Goal: Task Accomplishment & Management: Use online tool/utility

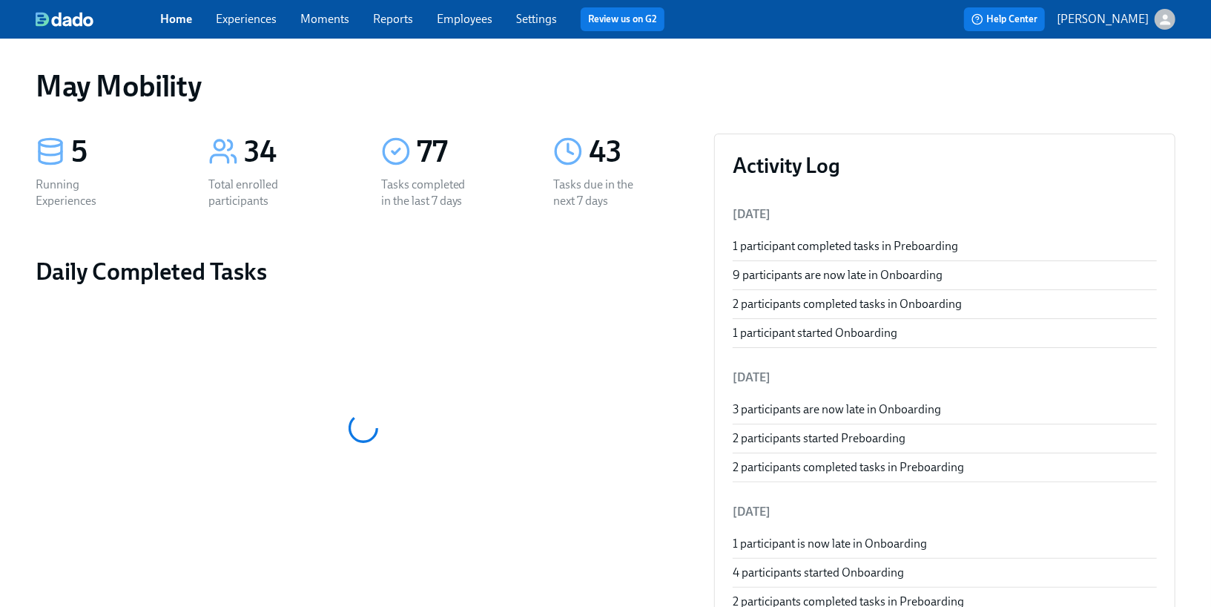
click at [450, 30] on div "Home Experiences Moments Reports Employees Settings Review us on G2" at bounding box center [418, 19] width 516 height 24
click at [447, 24] on link "Employees" at bounding box center [465, 19] width 56 height 14
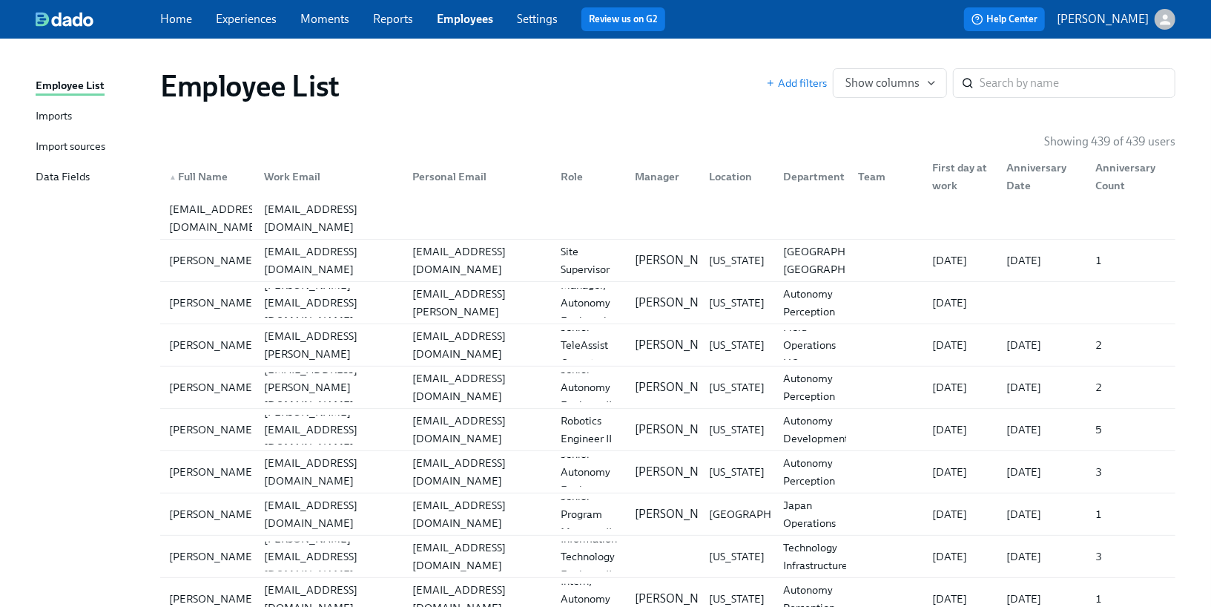
click at [63, 121] on div "Imports" at bounding box center [54, 117] width 36 height 19
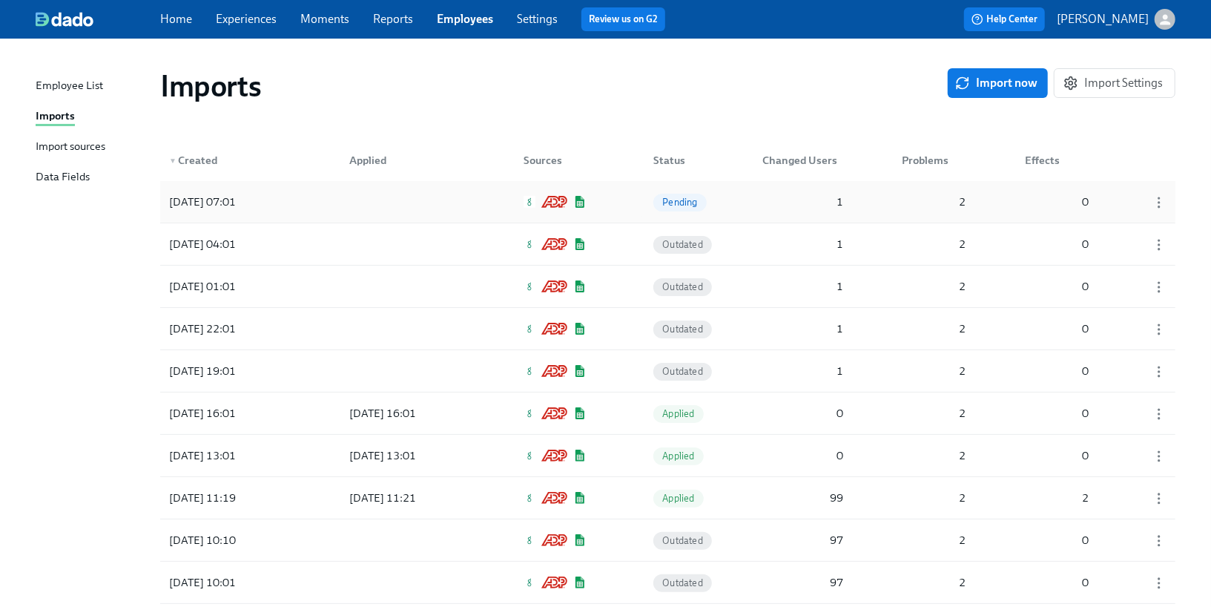
click at [327, 214] on div "[DATE] 07:01 Pending 1 2 0" at bounding box center [668, 202] width 1016 height 42
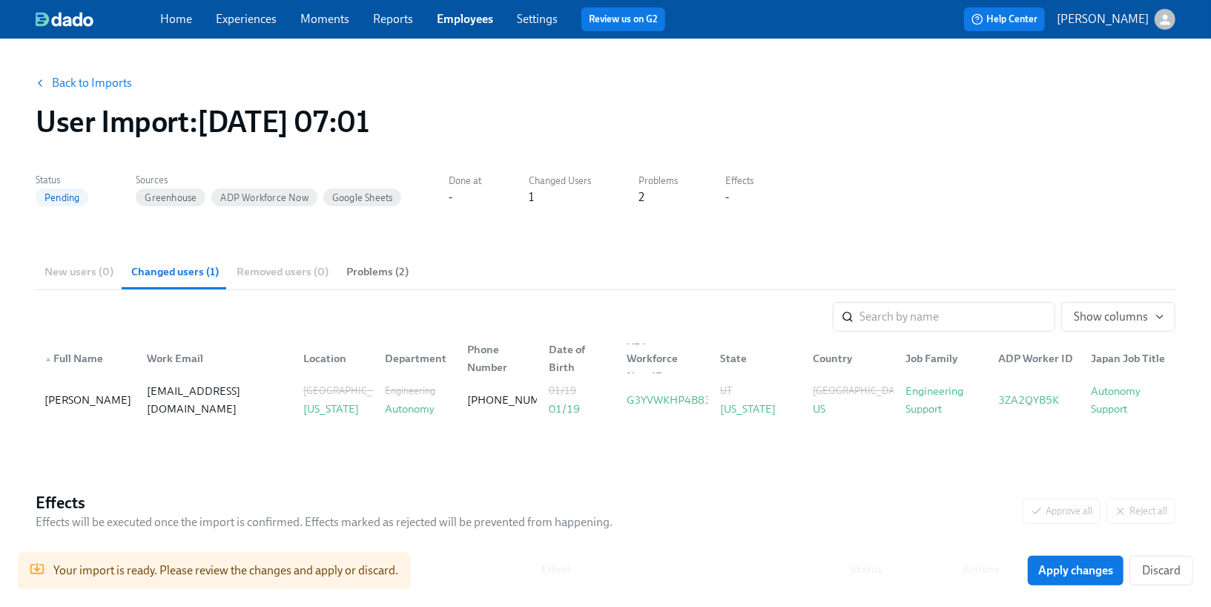
click at [115, 89] on link "Back to Imports" at bounding box center [92, 83] width 80 height 15
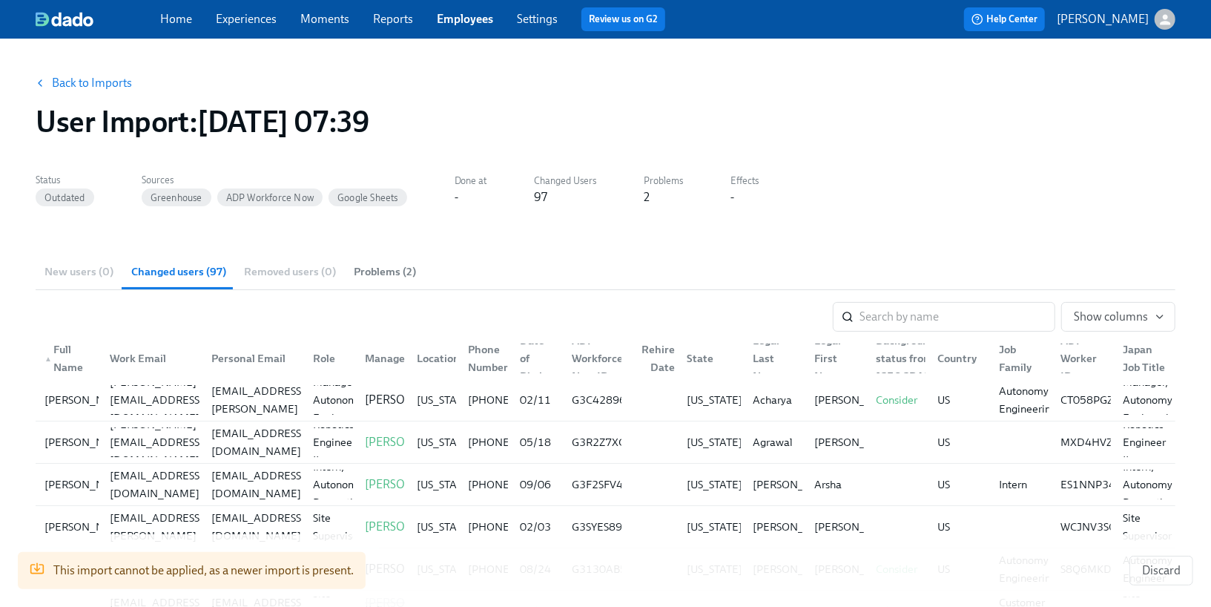
click at [96, 79] on link "Back to Imports" at bounding box center [92, 83] width 80 height 15
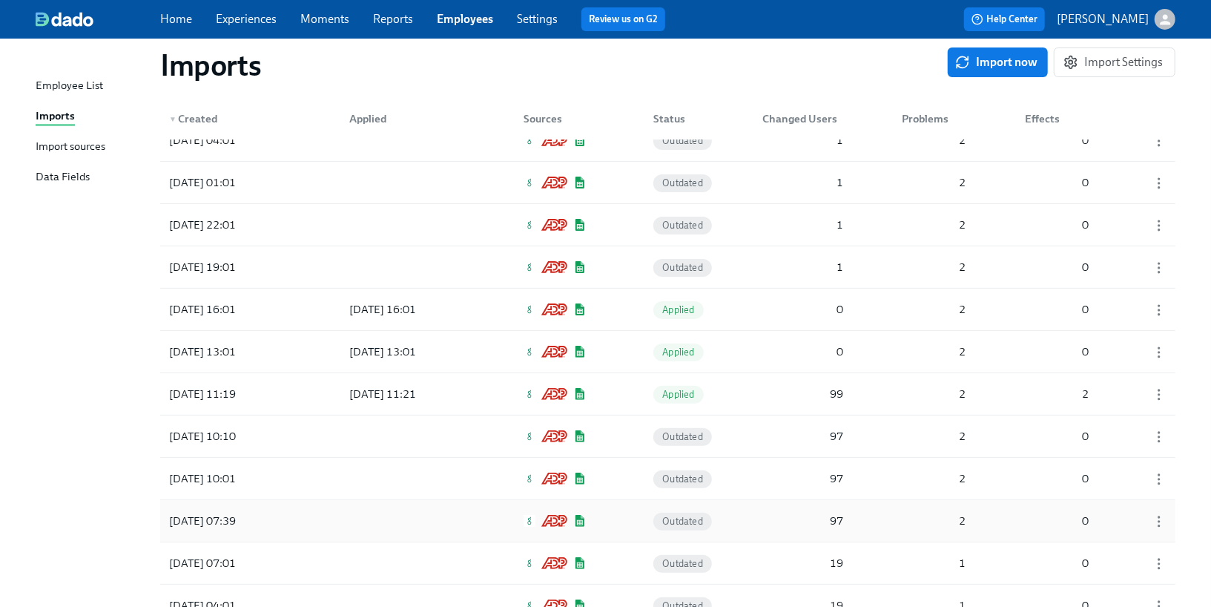
scroll to position [101, 0]
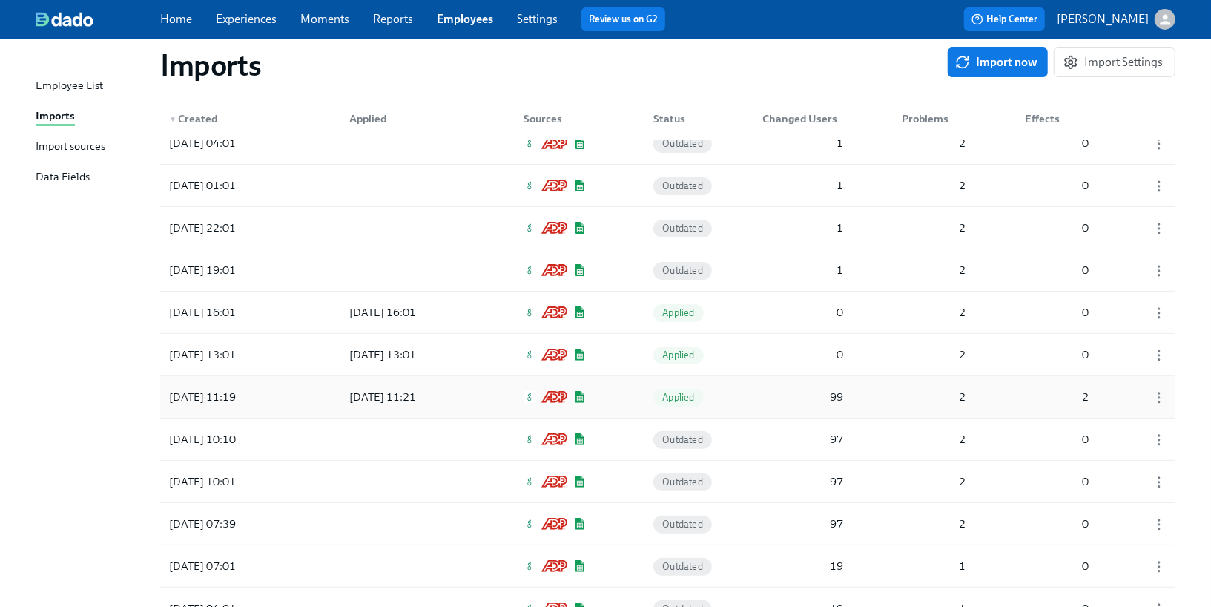
click at [340, 405] on div "[DATE] 11:21" at bounding box center [405, 397] width 134 height 30
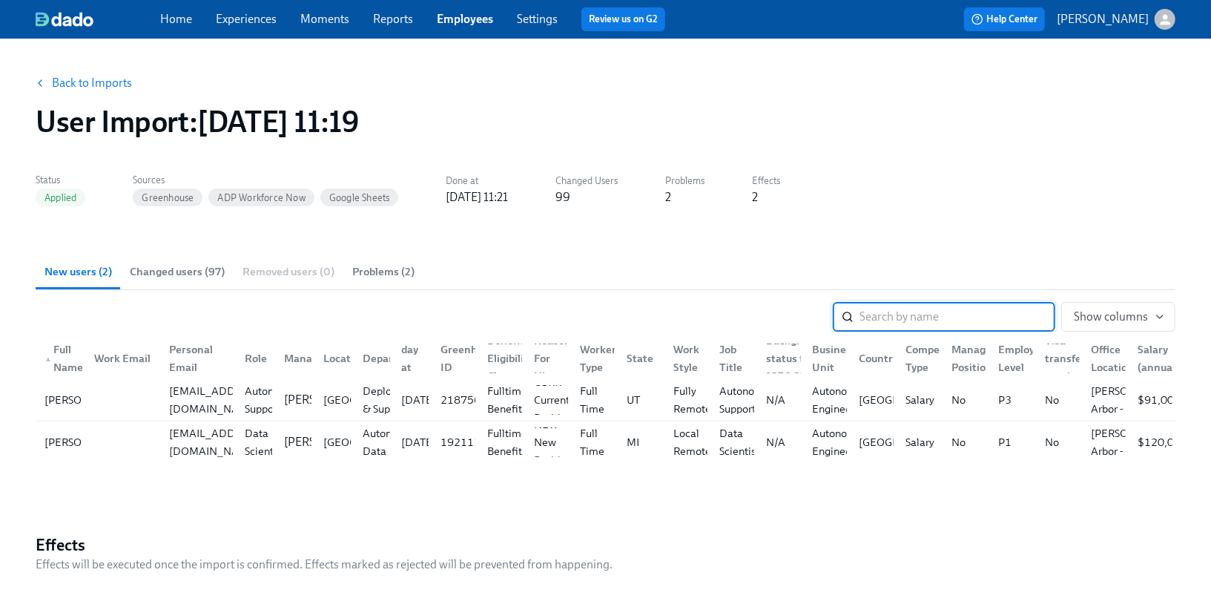
click at [206, 277] on span "Changed users (97)" at bounding box center [177, 271] width 95 height 17
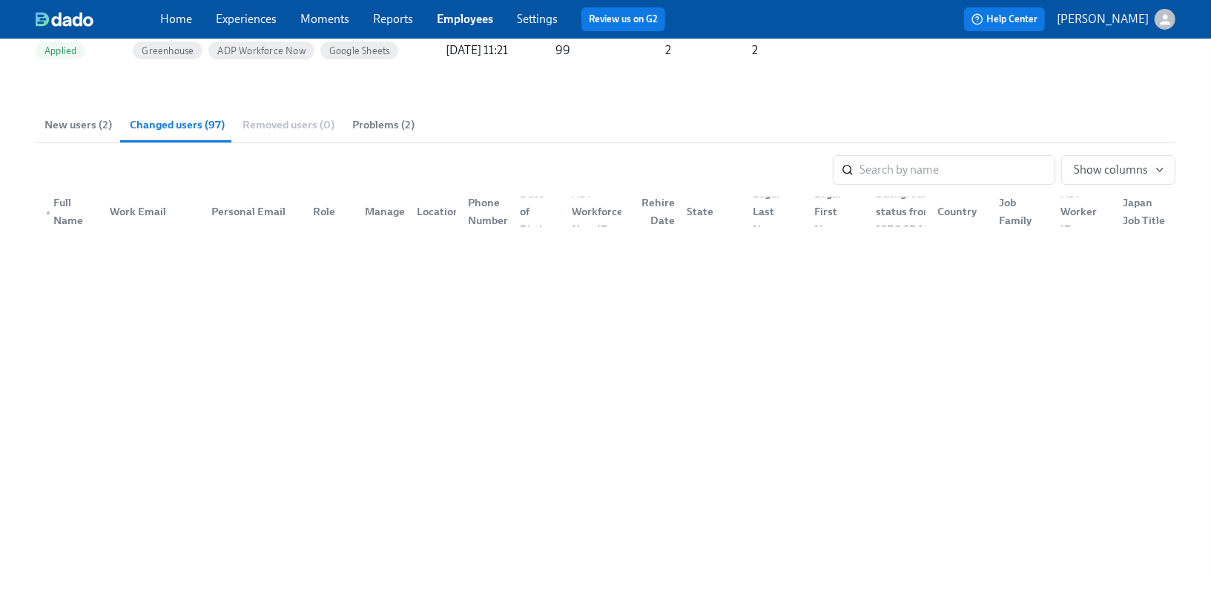
scroll to position [681, 0]
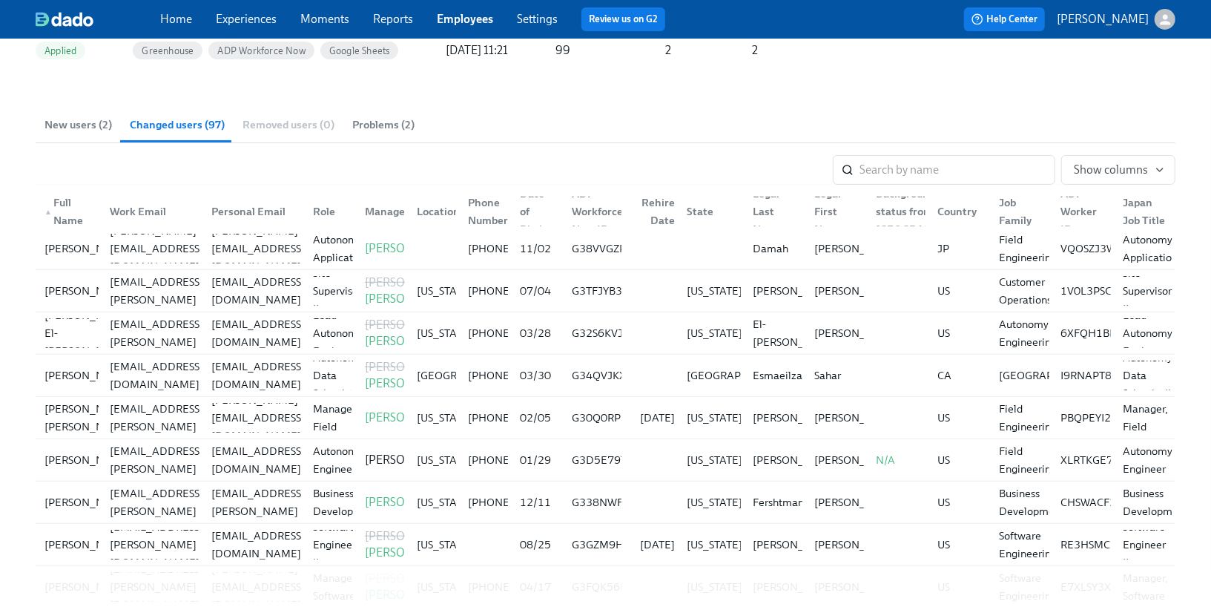
click at [374, 120] on span "Problems (2)" at bounding box center [383, 124] width 62 height 17
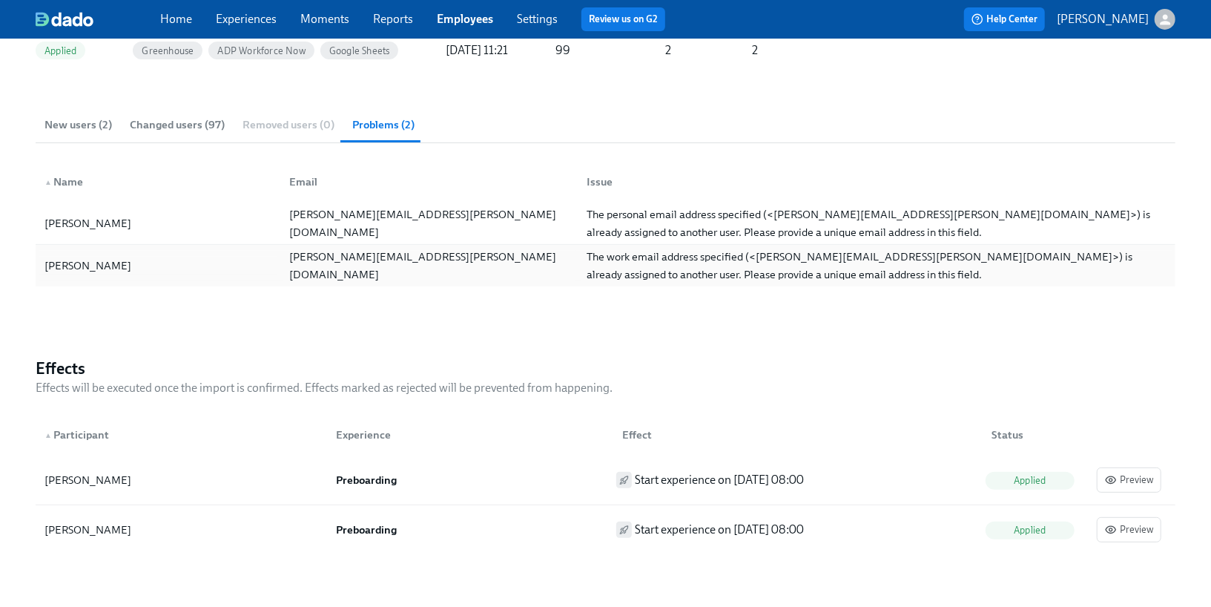
scroll to position [0, 0]
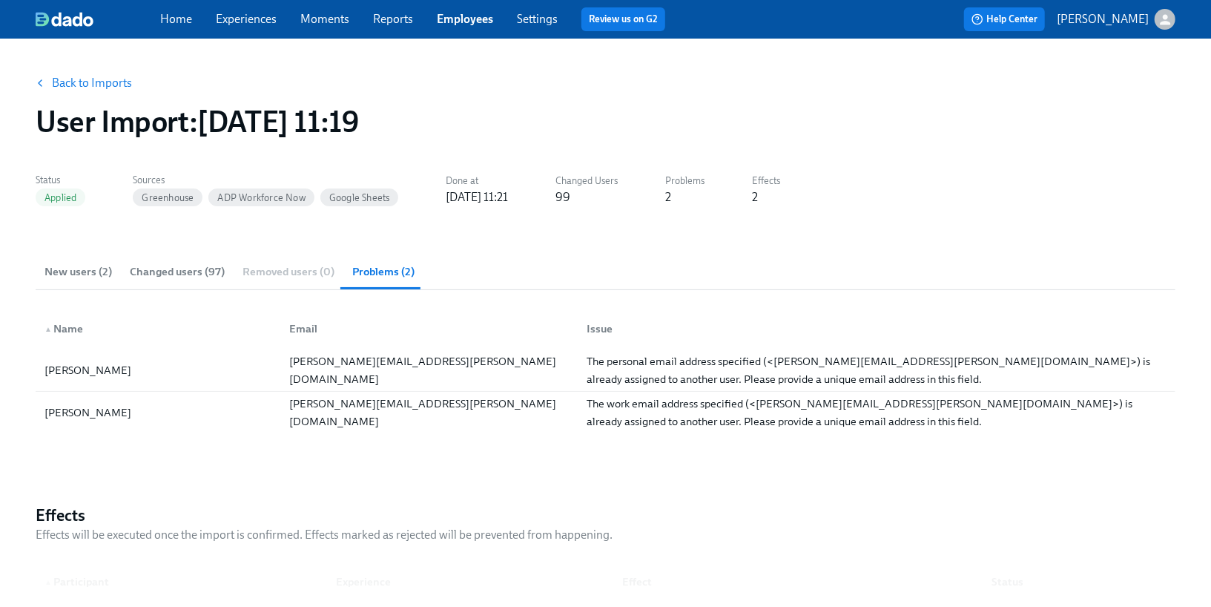
click at [104, 82] on link "Back to Imports" at bounding box center [92, 83] width 80 height 15
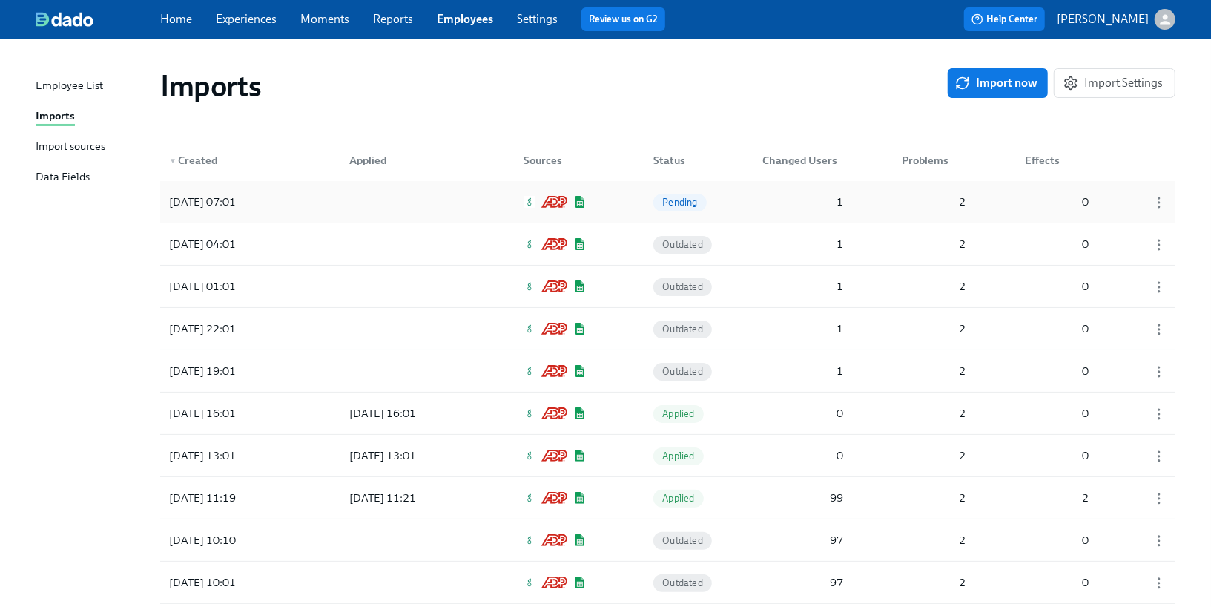
click at [411, 190] on div at bounding box center [405, 202] width 134 height 30
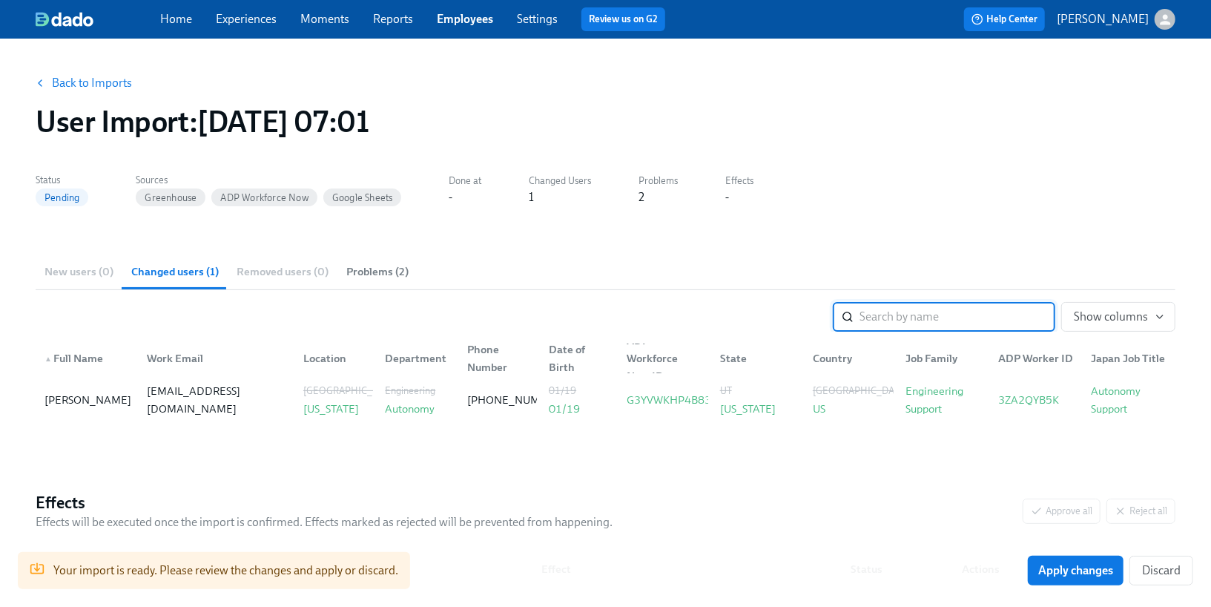
click at [96, 82] on link "Back to Imports" at bounding box center [92, 83] width 80 height 15
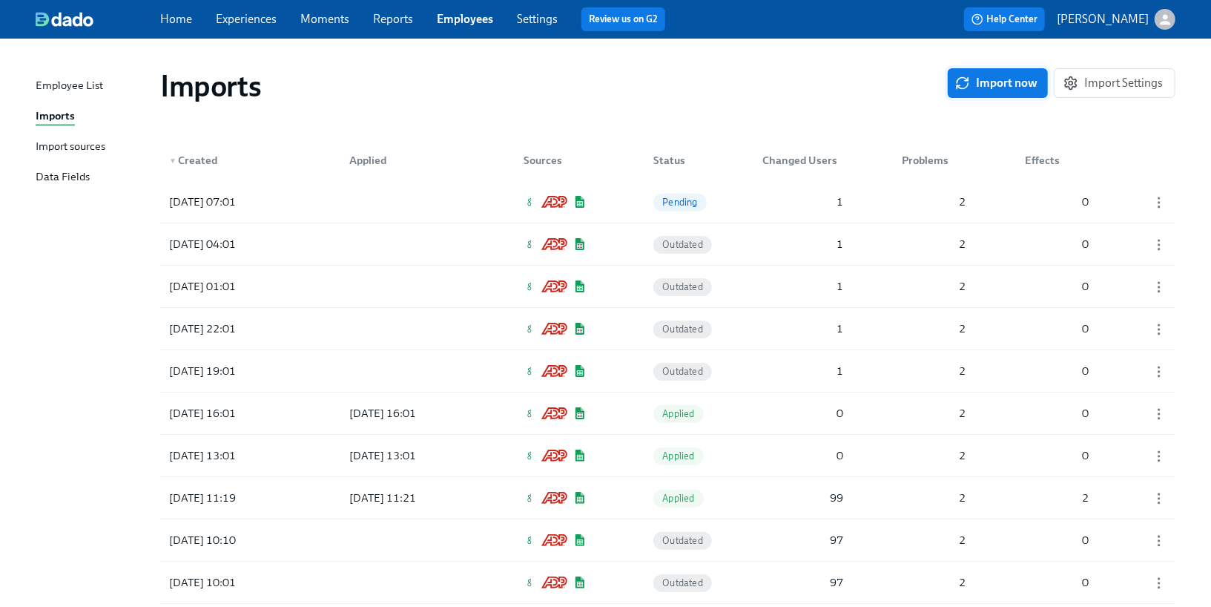
click at [970, 86] on icon "button" at bounding box center [962, 83] width 15 height 15
click at [487, 197] on div "2025/08/13 08:30 Pending 2 2 0" at bounding box center [668, 202] width 1016 height 42
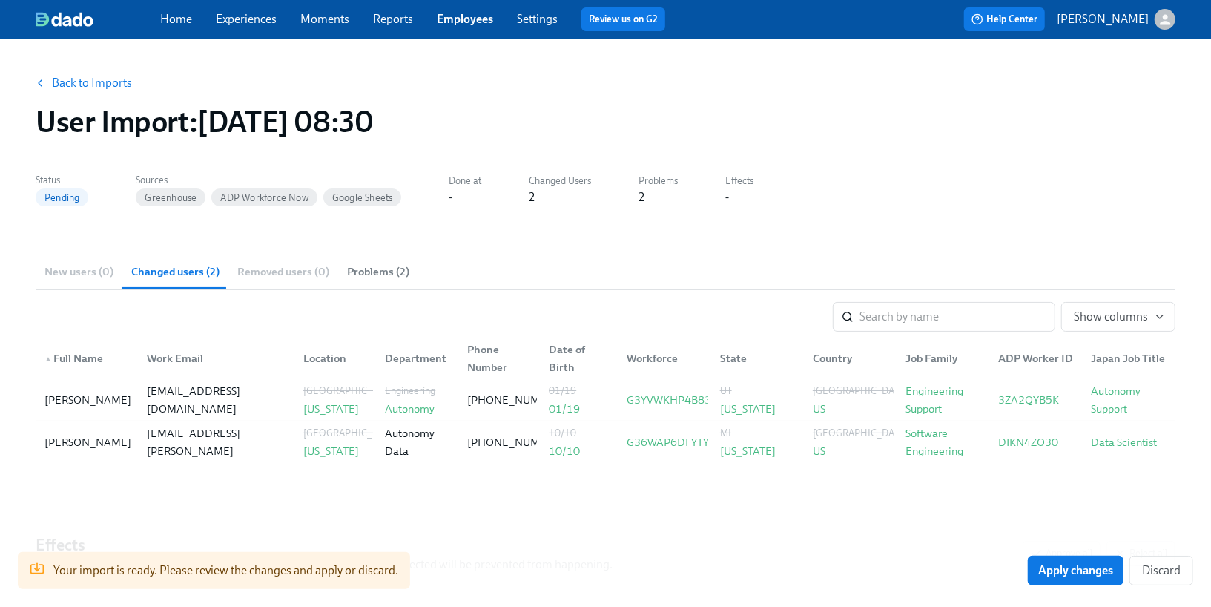
click at [374, 266] on span "Problems (2)" at bounding box center [378, 271] width 62 height 17
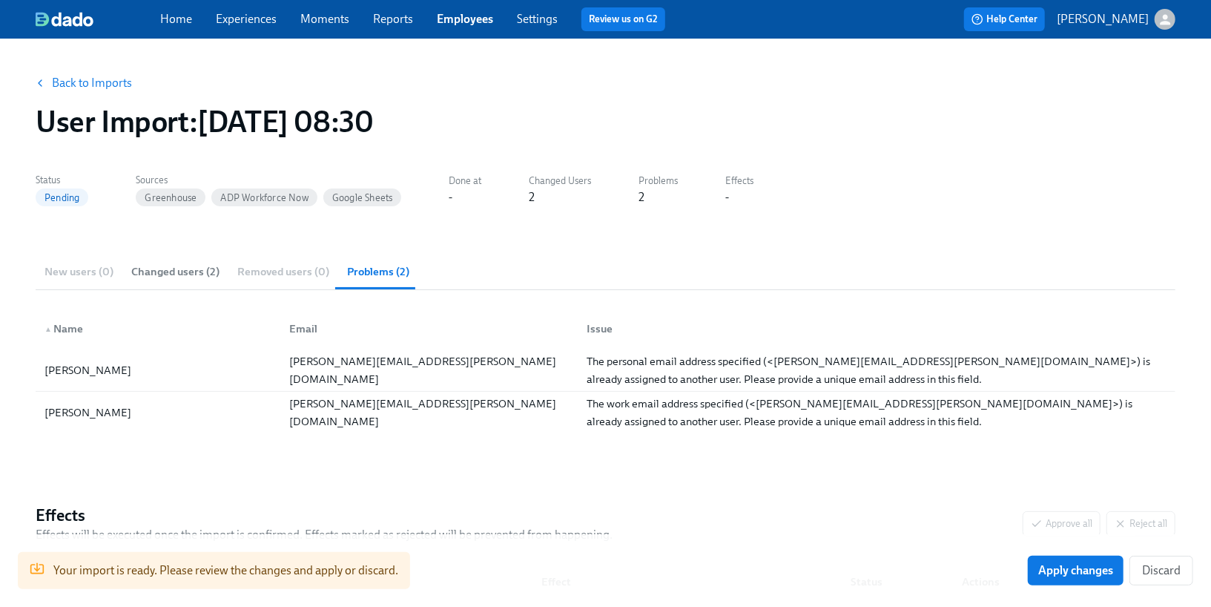
click at [205, 264] on span "Changed users (2)" at bounding box center [175, 271] width 88 height 17
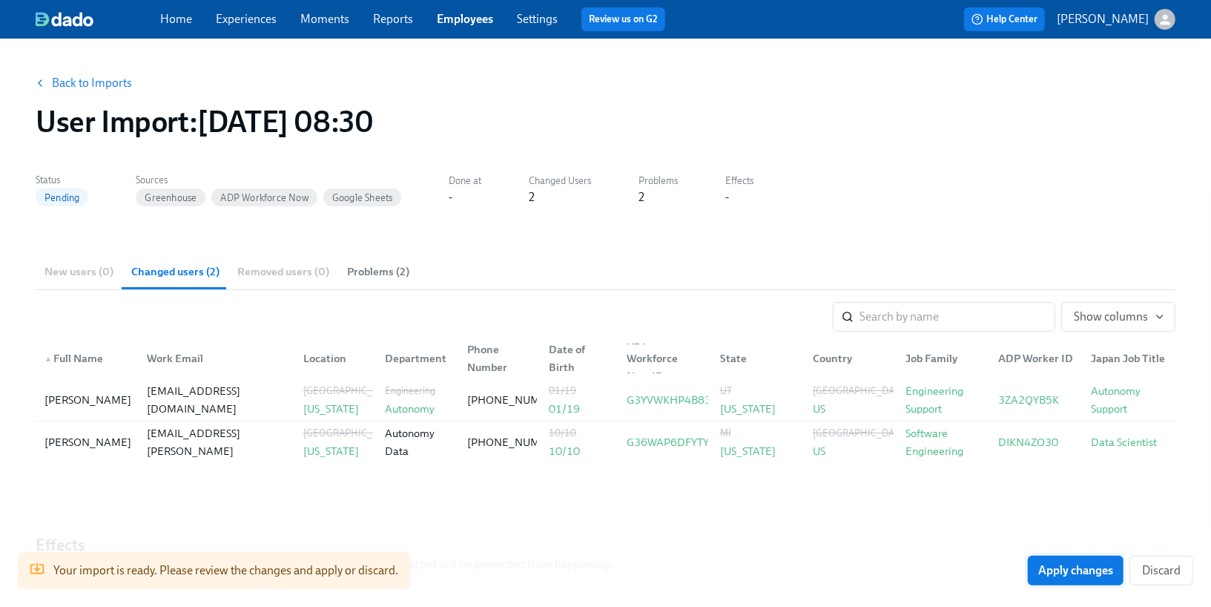
click at [1059, 570] on span "Apply changes" at bounding box center [1076, 570] width 75 height 15
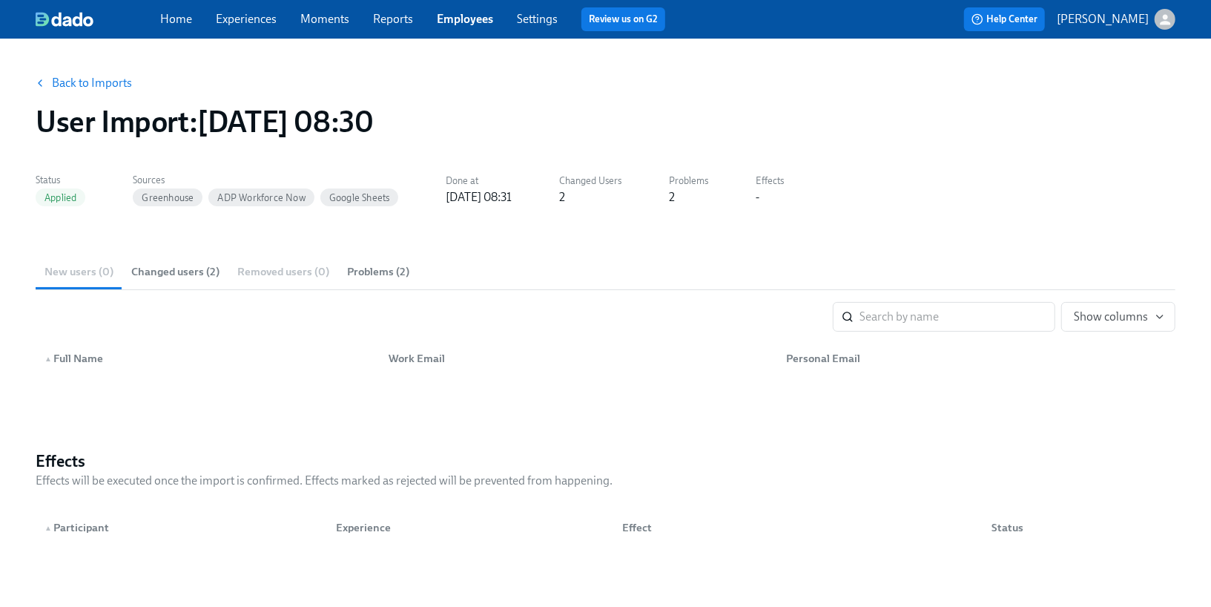
click at [448, 24] on link "Employees" at bounding box center [465, 19] width 56 height 14
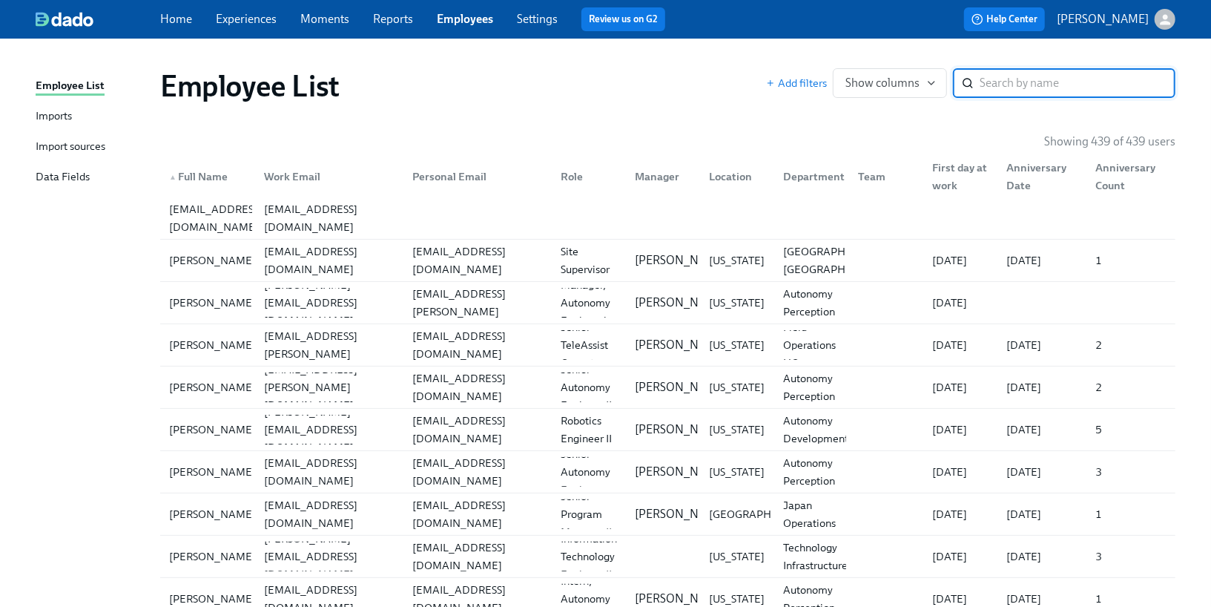
click at [1017, 88] on input "search" at bounding box center [1078, 83] width 196 height 30
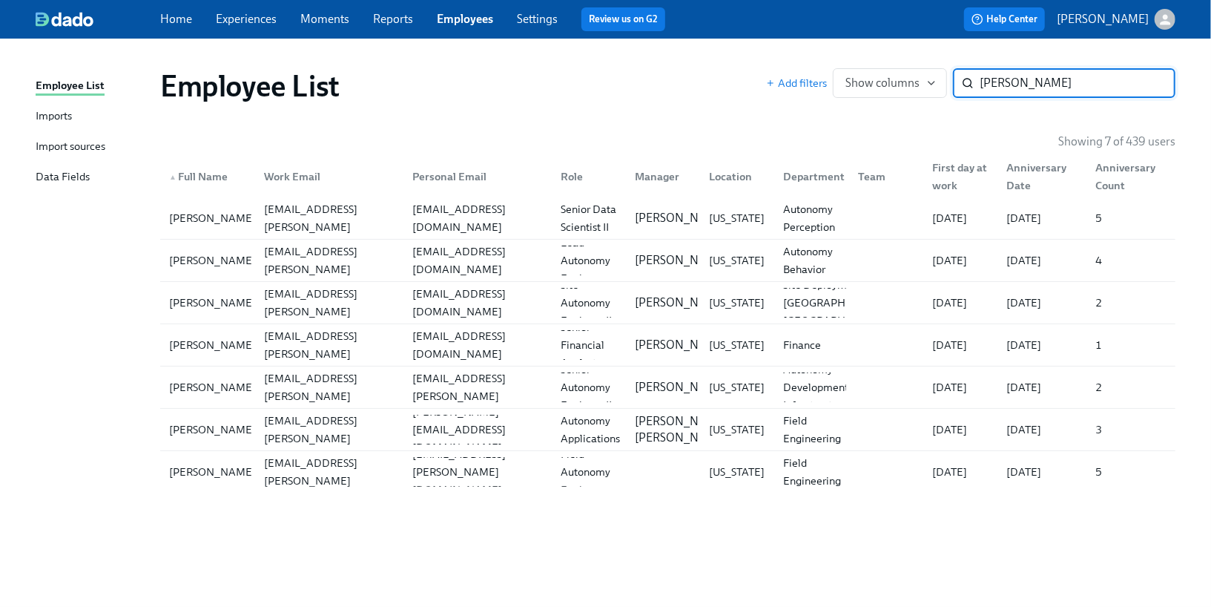
type input "alex"
